Goal: Task Accomplishment & Management: Use online tool/utility

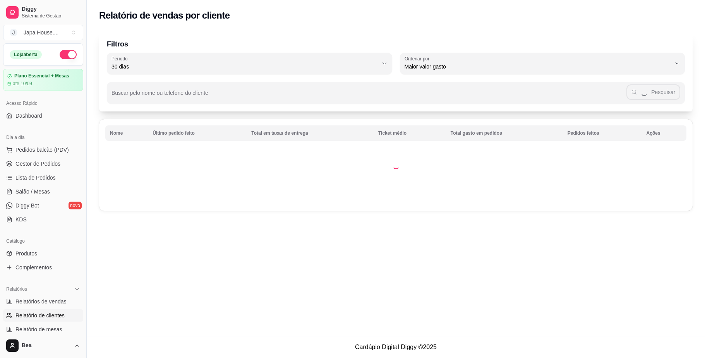
select select "30"
select select "HIGHEST_TOTAL_SPENT_WITH_ORDERS"
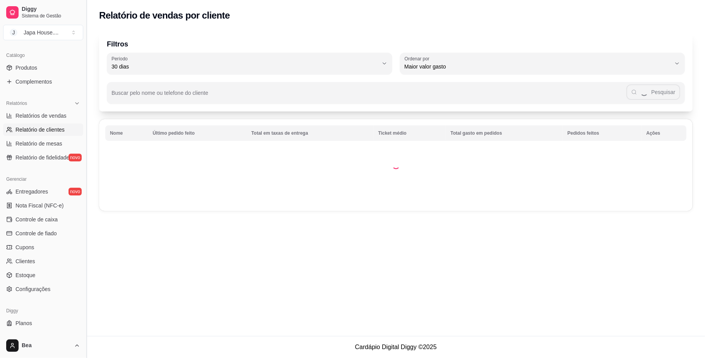
click at [84, 165] on button "Toggle Sidebar" at bounding box center [86, 179] width 6 height 358
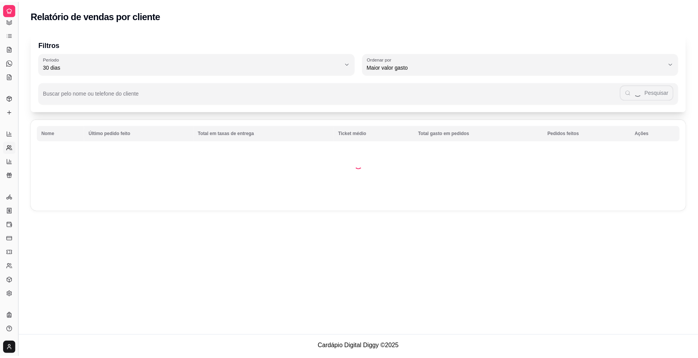
scroll to position [43, 0]
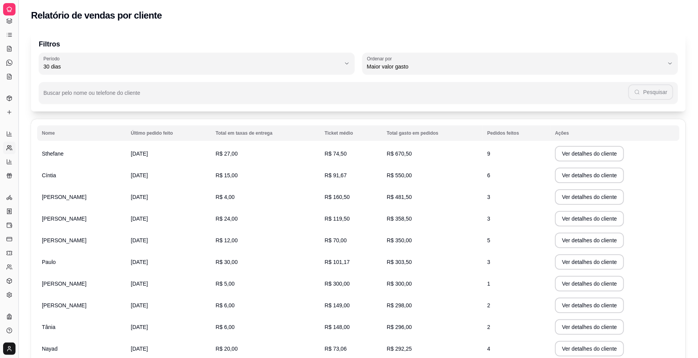
click at [15, 124] on button "Toggle Sidebar" at bounding box center [18, 179] width 6 height 358
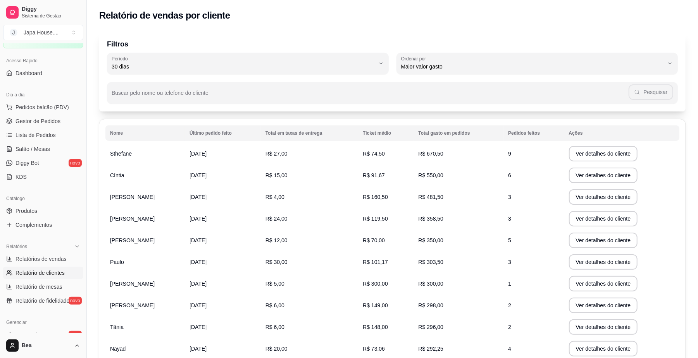
click at [15, 253] on ul "Relatórios de vendas Relatório de clientes Relatório de mesas Relatório de fide…" at bounding box center [43, 280] width 80 height 54
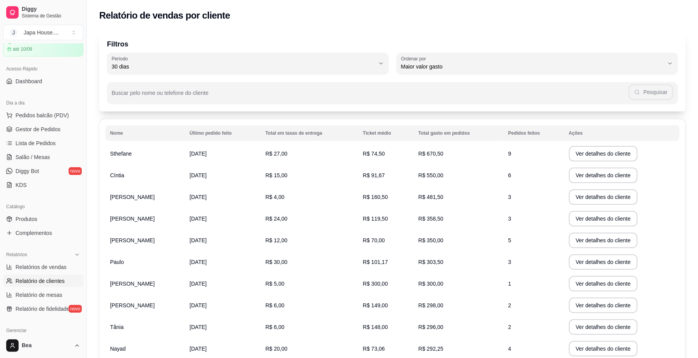
scroll to position [36, 0]
click at [53, 111] on span "Pedidos balcão (PDV)" at bounding box center [41, 114] width 53 height 8
click at [36, 131] on span "Gestor de Pedidos" at bounding box center [37, 128] width 45 height 8
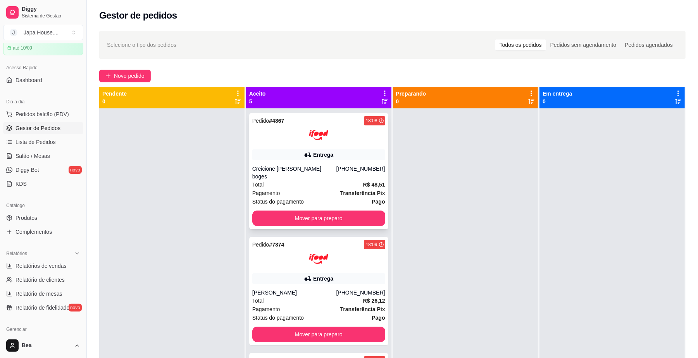
click at [261, 180] on span "Total" at bounding box center [258, 184] width 12 height 9
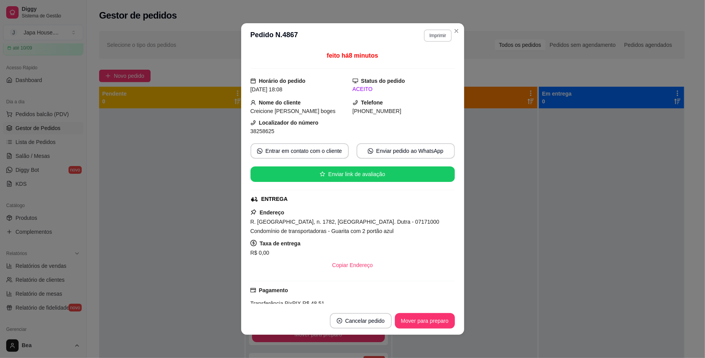
click at [431, 37] on button "Imprimir" at bounding box center [437, 35] width 27 height 12
click at [426, 63] on button "IMPRESSORA" at bounding box center [421, 63] width 56 height 12
